Goal: Obtain resource: Obtain resource

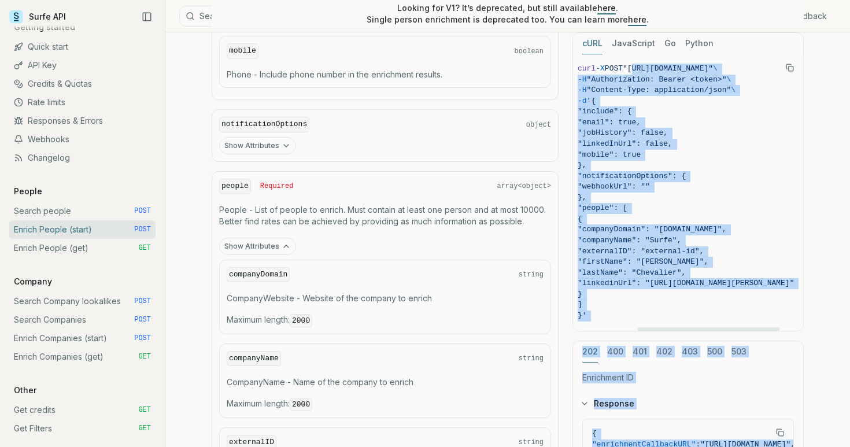
scroll to position [0, 142]
drag, startPoint x: 648, startPoint y: 68, endPoint x: 681, endPoint y: 69, distance: 33.0
click at [681, 69] on span ""[URL][DOMAIN_NAME]"" at bounding box center [668, 68] width 90 height 9
copy span "[URL][DOMAIN_NAME]"
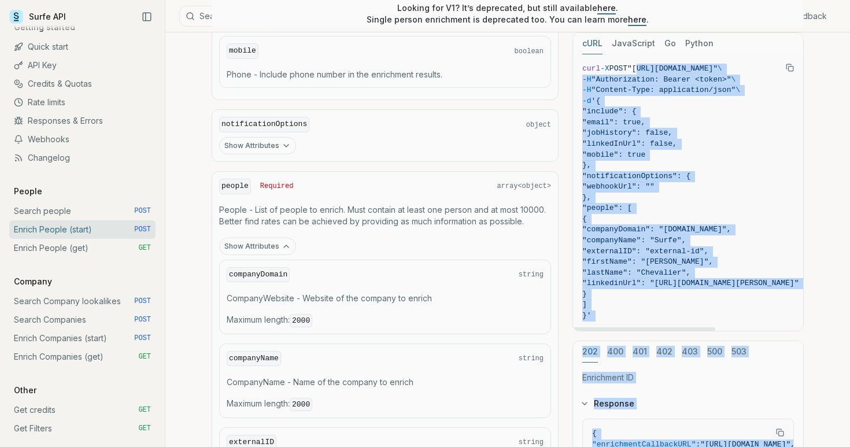
scroll to position [0, 0]
drag, startPoint x: 610, startPoint y: 102, endPoint x: 621, endPoint y: 313, distance: 210.7
click at [621, 313] on code "curl -X POST "[URL][DOMAIN_NAME]" \ -H "Authorization: Bearer <token>" \ -H "Co…" at bounding box center [690, 193] width 216 height 258
copy code "{ "include": { "email": true, "jobHistory": false, "linkedInUrl": false, "mobil…"
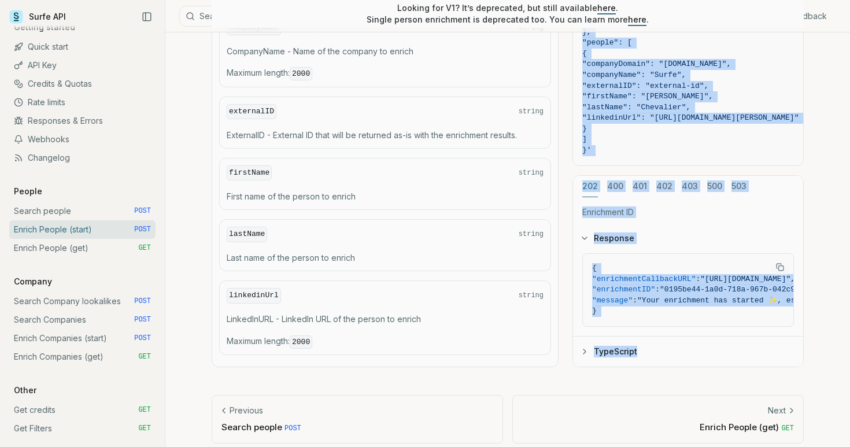
scroll to position [1264, 0]
click at [625, 338] on button "TypeScript" at bounding box center [688, 352] width 230 height 30
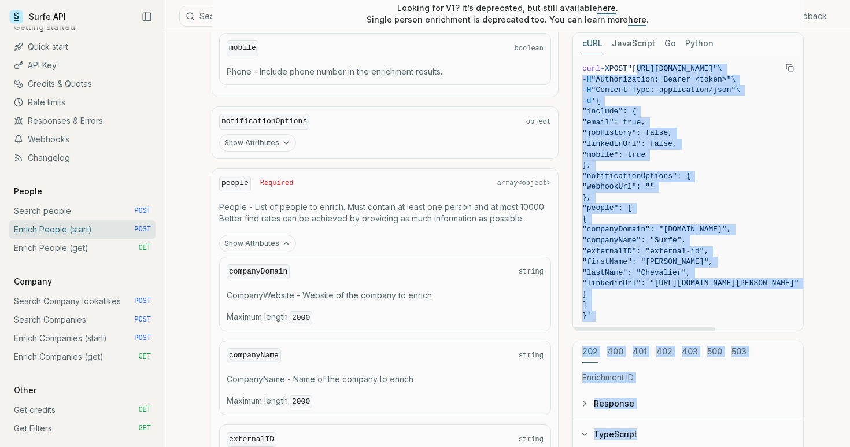
scroll to position [936, 0]
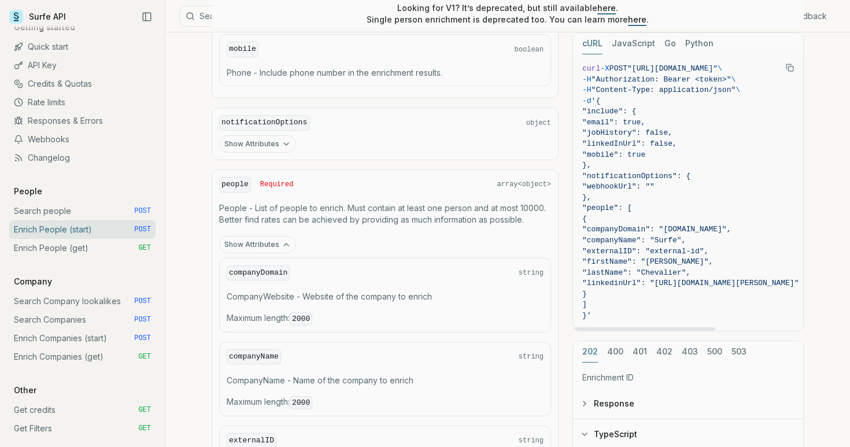
click at [683, 289] on span "}" at bounding box center [690, 294] width 216 height 11
drag, startPoint x: 617, startPoint y: 275, endPoint x: 683, endPoint y: 278, distance: 65.4
click at [683, 279] on span ""linkedinUrl": "[URL][DOMAIN_NAME][PERSON_NAME]"" at bounding box center [690, 283] width 216 height 9
drag, startPoint x: 620, startPoint y: 226, endPoint x: 688, endPoint y: 221, distance: 68.9
click at [688, 225] on span ""companyDomain": "[DOMAIN_NAME]"," at bounding box center [656, 229] width 149 height 9
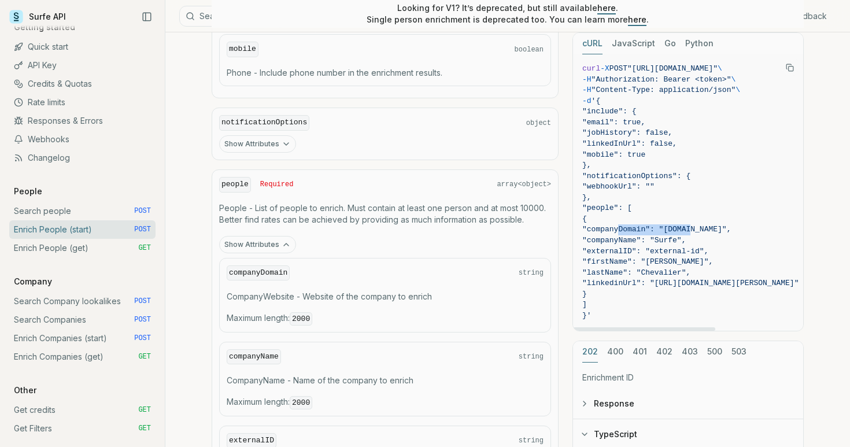
copy span ""companyDomain":"
